Goal: Transaction & Acquisition: Purchase product/service

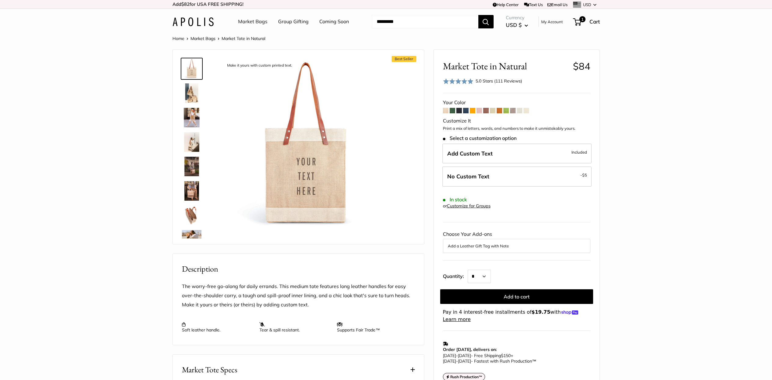
click at [453, 110] on span at bounding box center [452, 110] width 5 height 5
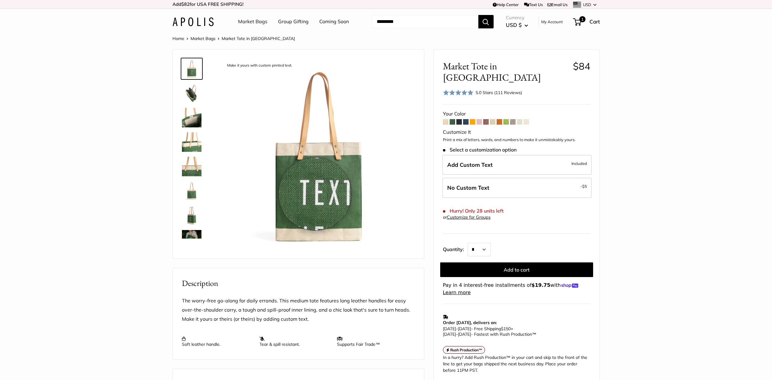
click at [315, 194] on img at bounding box center [318, 155] width 193 height 193
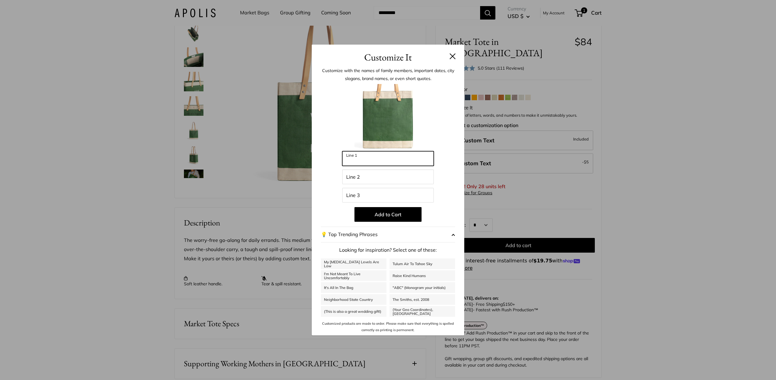
click at [363, 162] on input "Line 1" at bounding box center [388, 158] width 92 height 15
type input "****"
click at [373, 179] on input "Line 2" at bounding box center [388, 176] width 92 height 15
type input "*********"
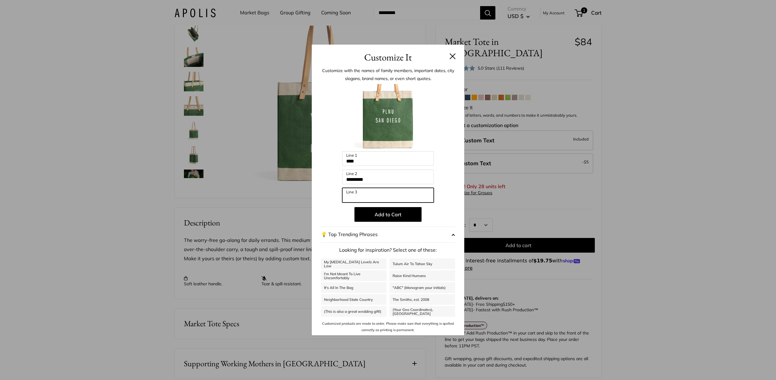
click at [374, 199] on input "Line 3" at bounding box center [388, 195] width 92 height 15
click at [391, 214] on button "Add to Cart" at bounding box center [388, 214] width 67 height 15
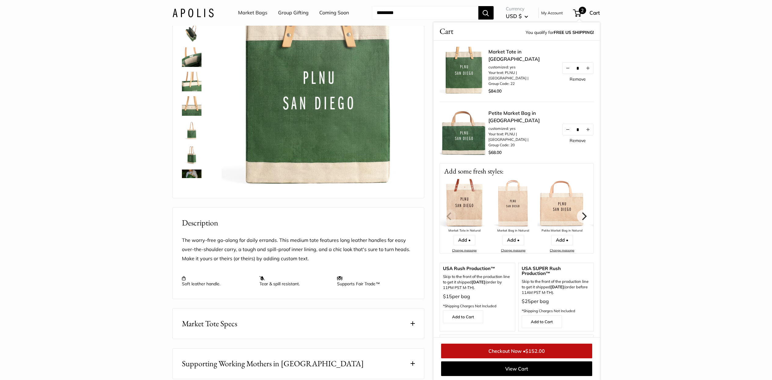
scroll to position [0, 0]
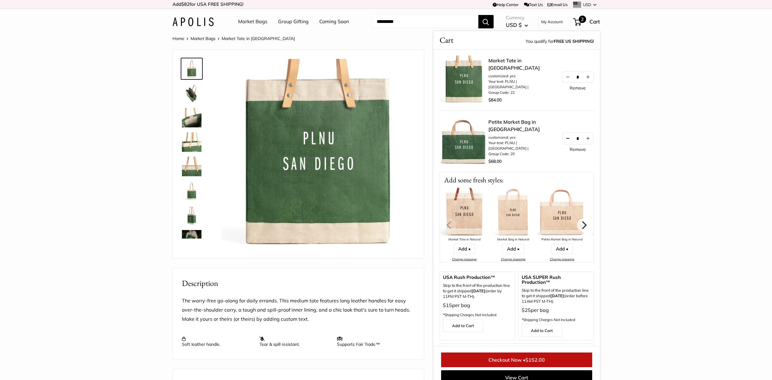
click at [562, 142] on button "Decrease quantity by 1" at bounding box center [567, 138] width 10 height 11
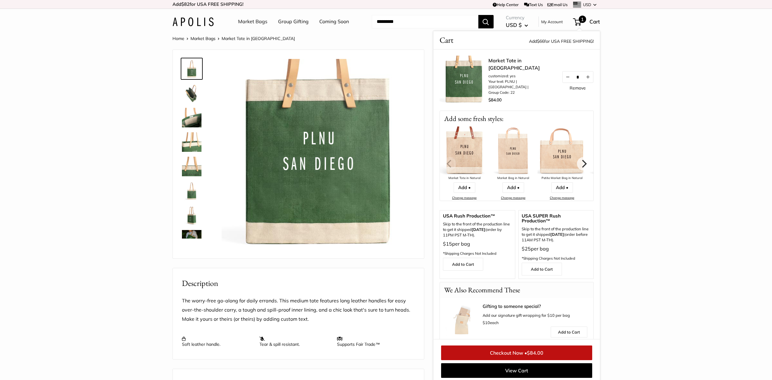
scroll to position [2, 0]
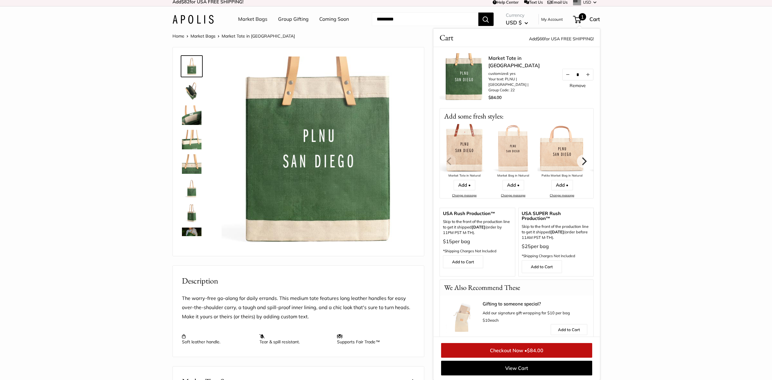
click at [190, 99] on img at bounding box center [192, 91] width 20 height 20
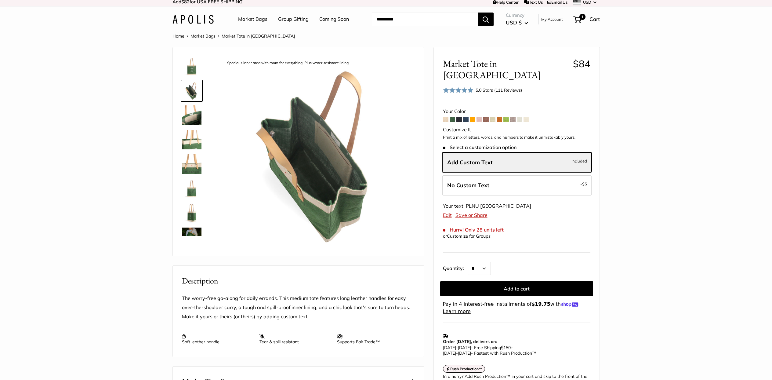
click at [197, 122] on img at bounding box center [192, 115] width 20 height 20
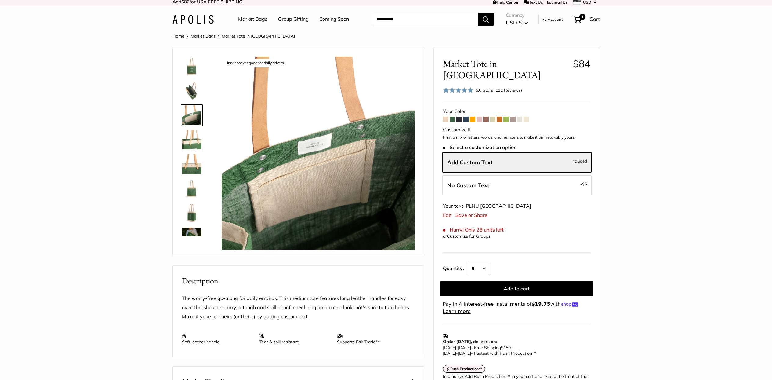
click at [194, 145] on img at bounding box center [192, 140] width 20 height 20
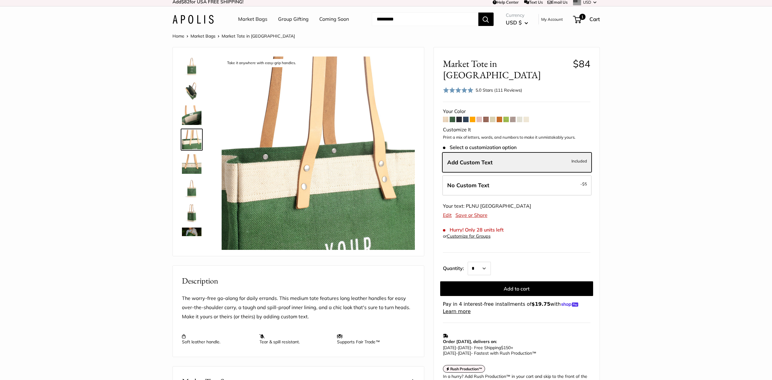
click at [192, 163] on img at bounding box center [192, 164] width 20 height 20
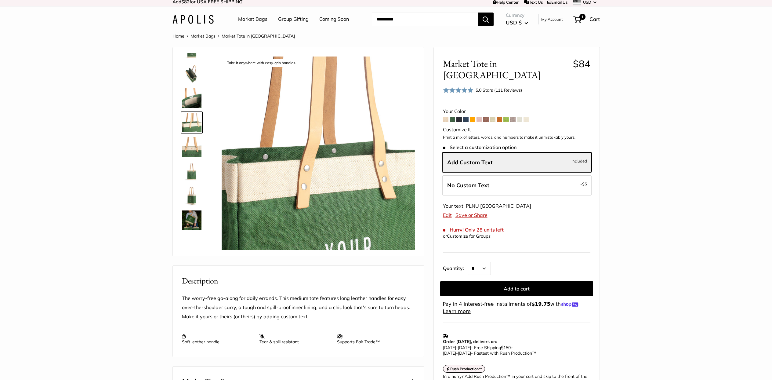
scroll to position [19, 0]
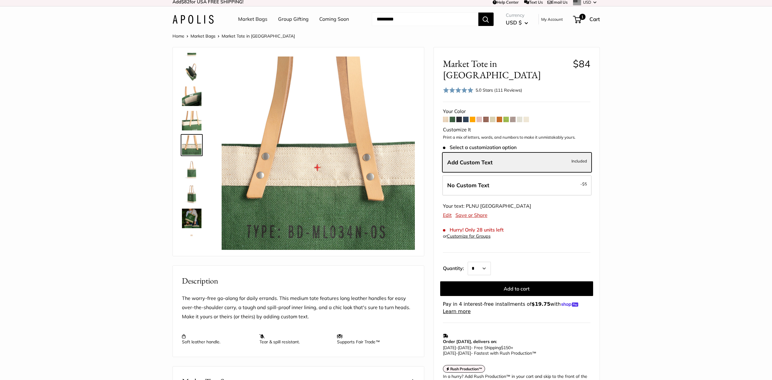
click at [194, 177] on img at bounding box center [192, 170] width 20 height 20
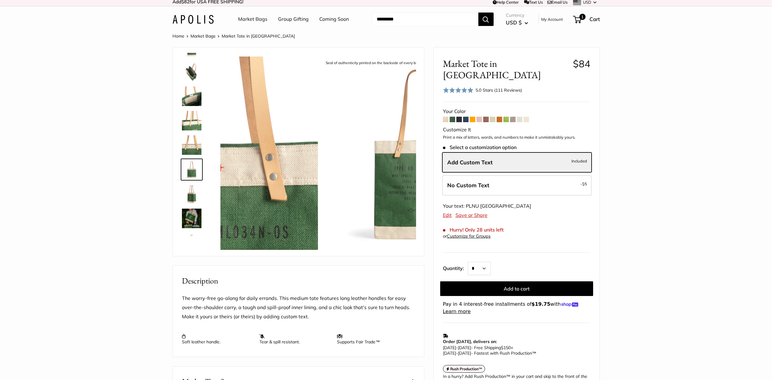
scroll to position [43, 0]
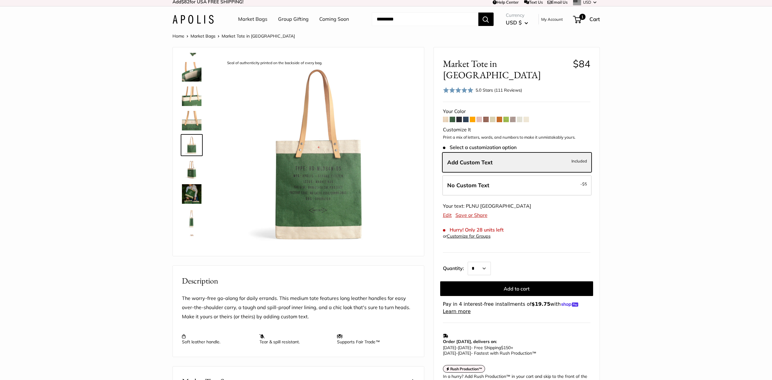
click at [192, 193] on img at bounding box center [192, 194] width 20 height 20
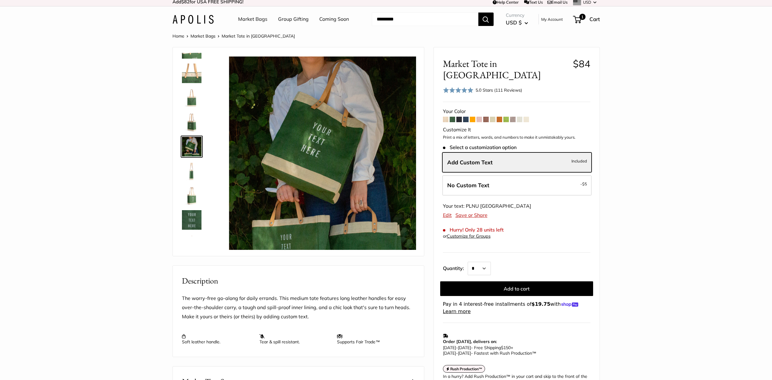
scroll to position [92, 0]
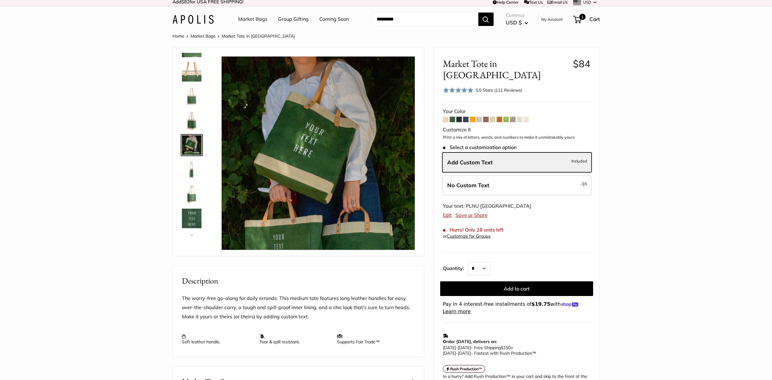
click at [193, 215] on img at bounding box center [192, 218] width 20 height 20
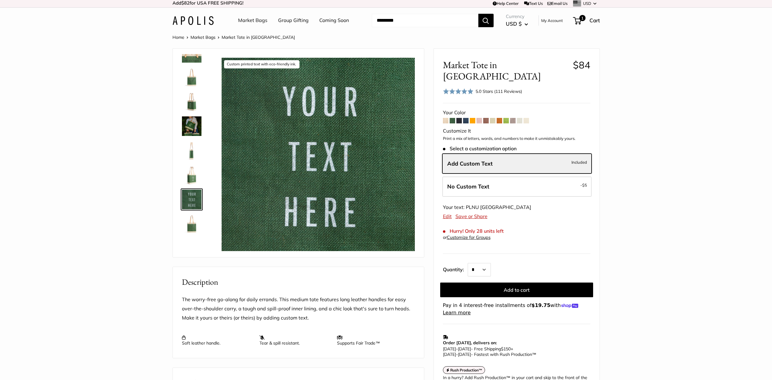
scroll to position [0, 0]
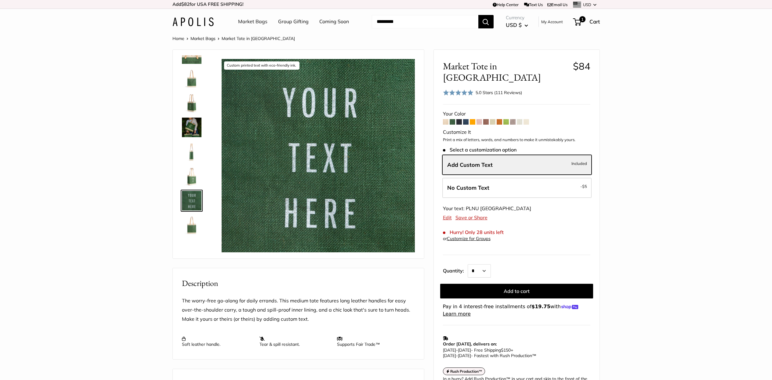
click at [189, 61] on img at bounding box center [192, 54] width 20 height 20
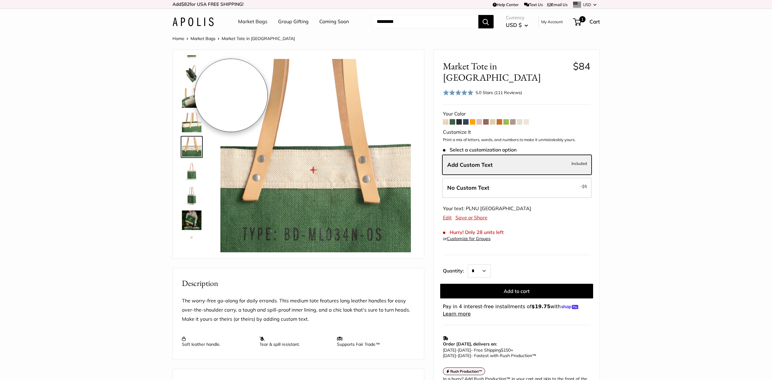
scroll to position [19, 0]
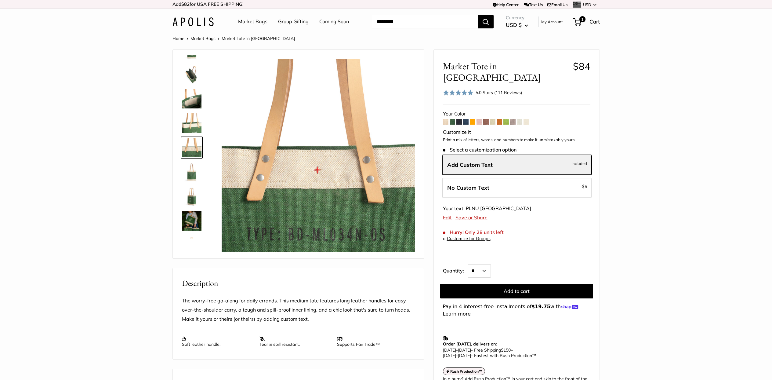
click at [195, 66] on img at bounding box center [192, 74] width 20 height 20
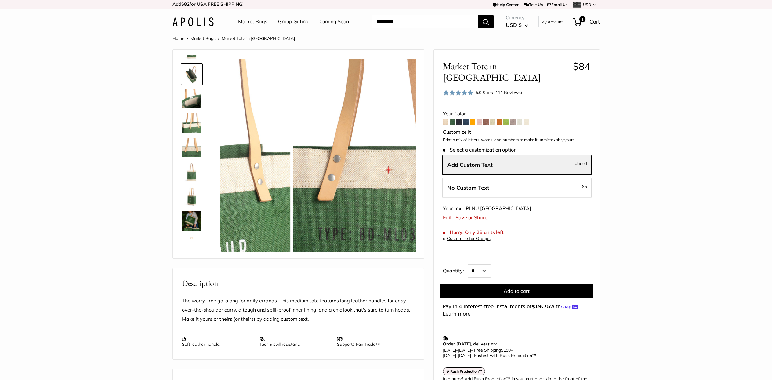
scroll to position [0, 0]
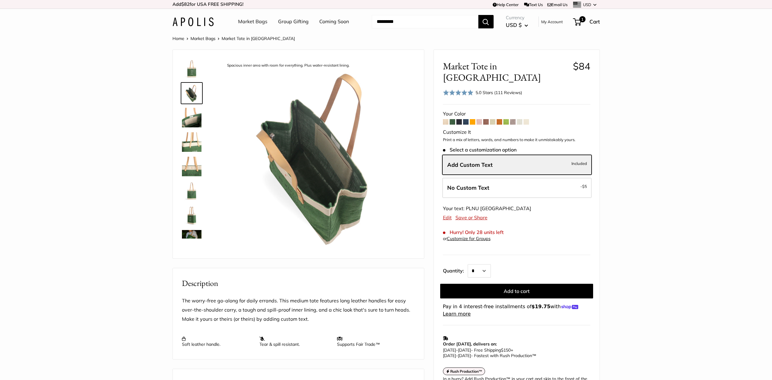
click at [193, 67] on img at bounding box center [192, 69] width 20 height 20
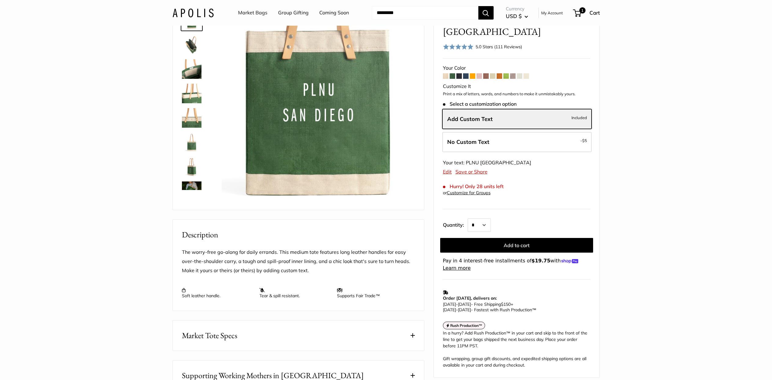
scroll to position [65, 0]
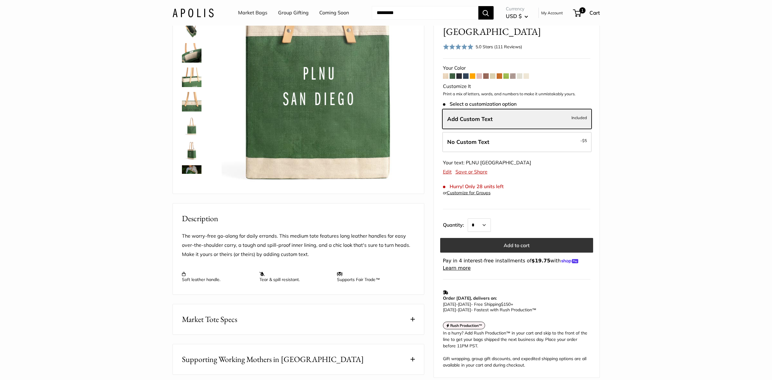
click at [519, 238] on button "Add to cart" at bounding box center [516, 245] width 153 height 15
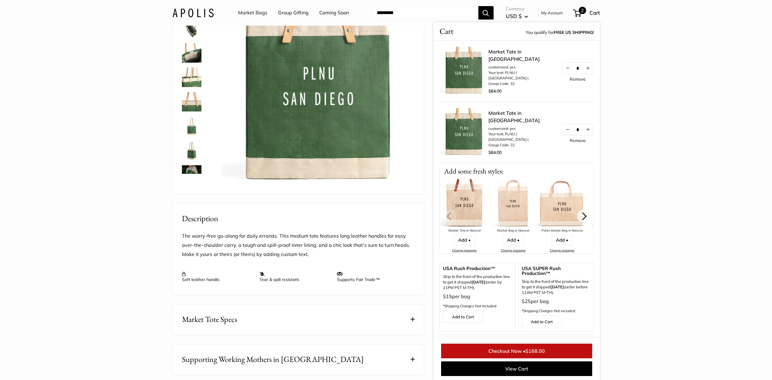
click at [574, 143] on link "Remove" at bounding box center [577, 140] width 16 height 4
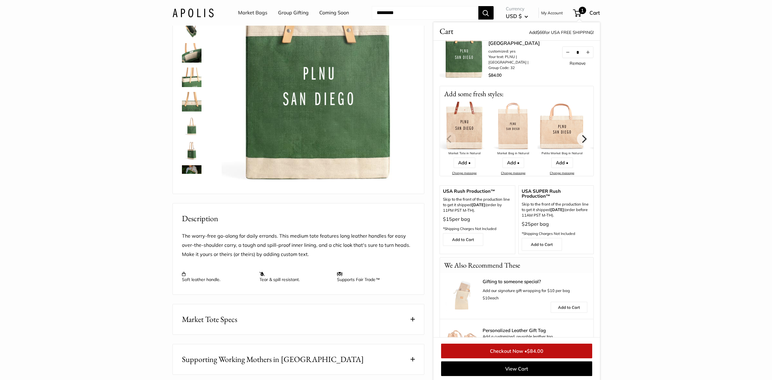
scroll to position [50, 0]
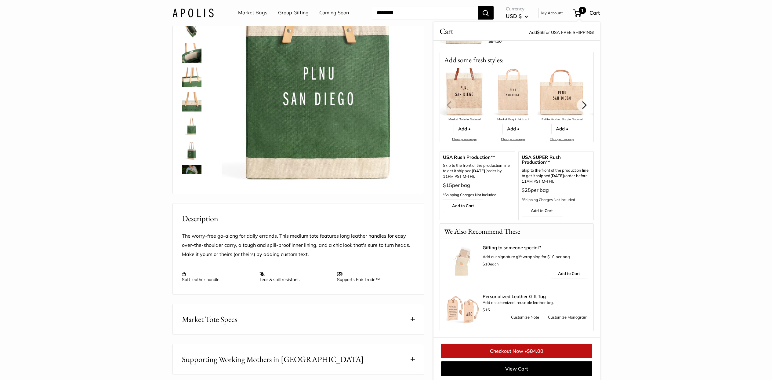
click at [508, 350] on link "Checkout Now • $84.00" at bounding box center [516, 350] width 151 height 15
